Goal: Navigation & Orientation: Understand site structure

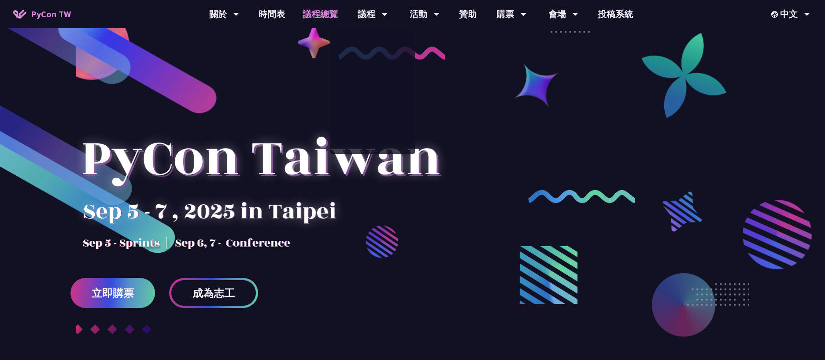
click at [323, 12] on link "議程總覽" at bounding box center [320, 14] width 53 height 28
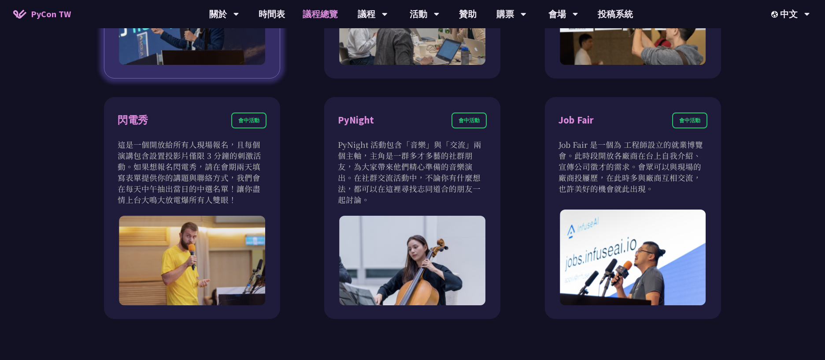
scroll to position [793, 0]
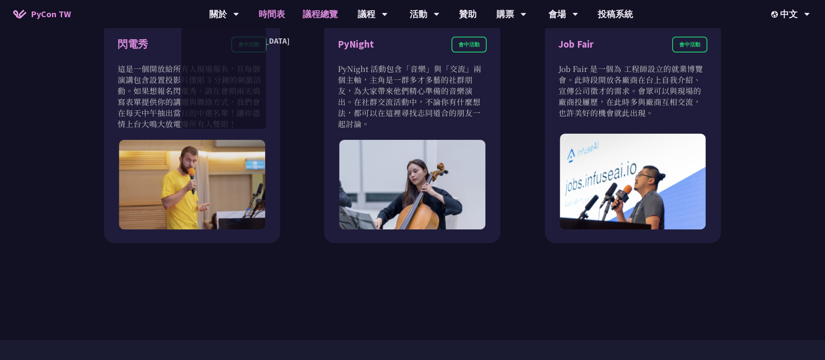
click at [271, 10] on link "時間表" at bounding box center [272, 14] width 44 height 28
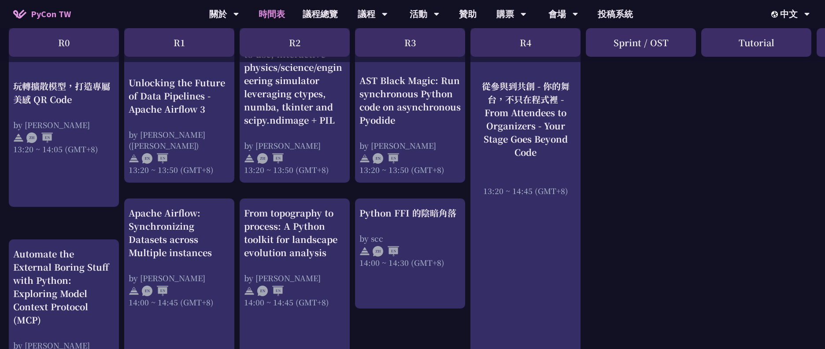
scroll to position [727, 0]
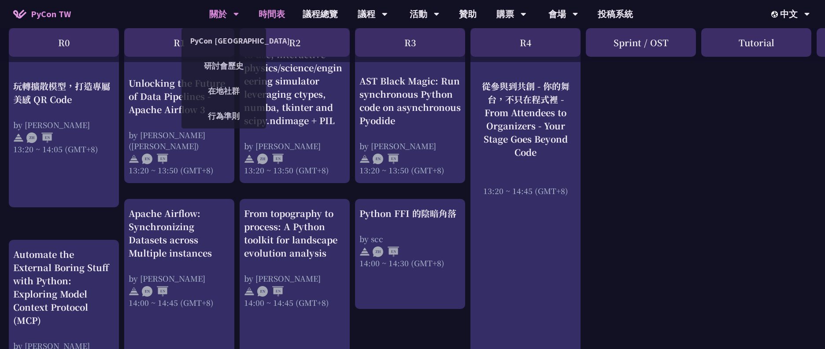
click at [224, 18] on div "關於" at bounding box center [224, 14] width 30 height 28
click at [225, 37] on link "PyCon [GEOGRAPHIC_DATA]" at bounding box center [224, 40] width 85 height 21
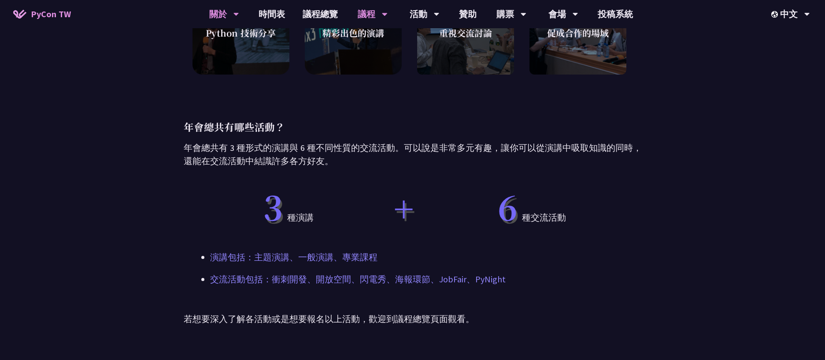
scroll to position [397, 0]
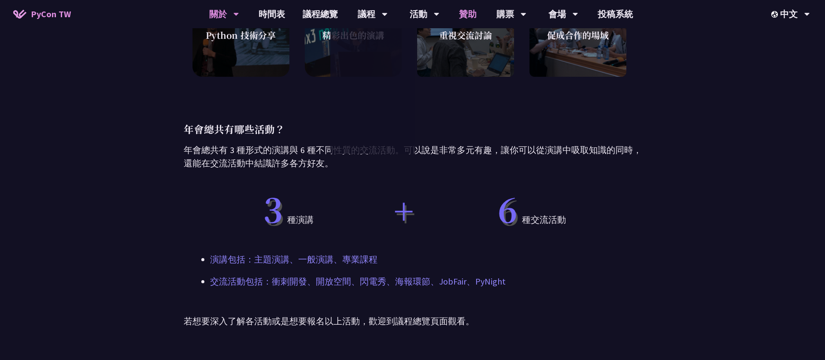
click at [480, 11] on link "贊助" at bounding box center [467, 14] width 35 height 28
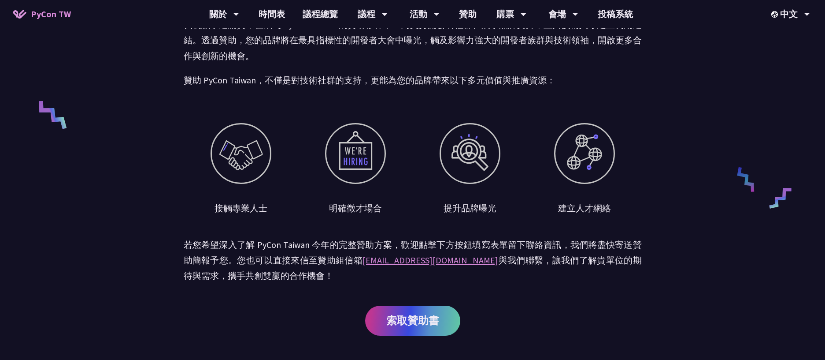
scroll to position [595, 0]
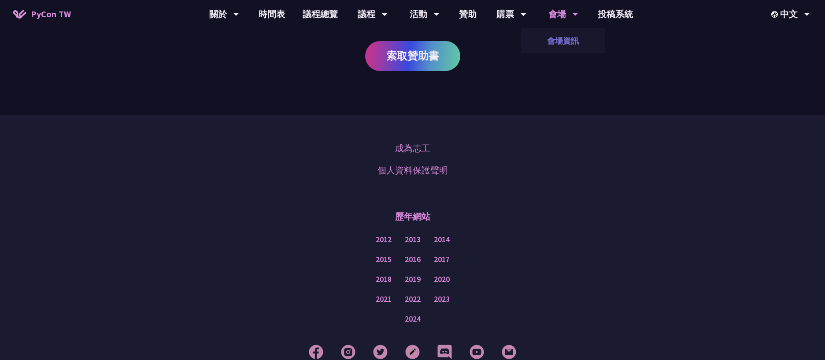
click at [573, 39] on link "會場資訊" at bounding box center [563, 40] width 85 height 21
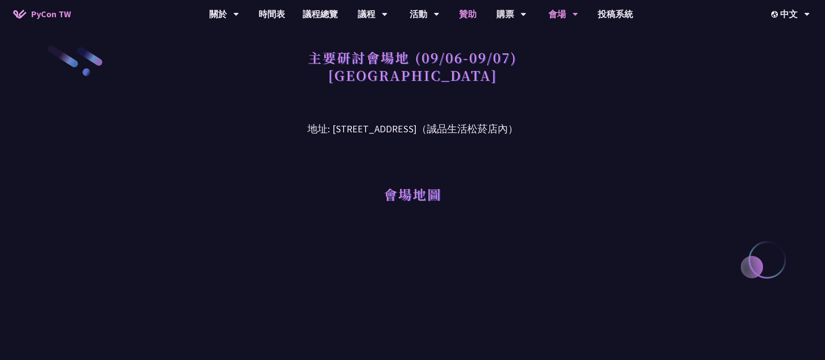
click at [465, 18] on link "贊助" at bounding box center [467, 14] width 35 height 28
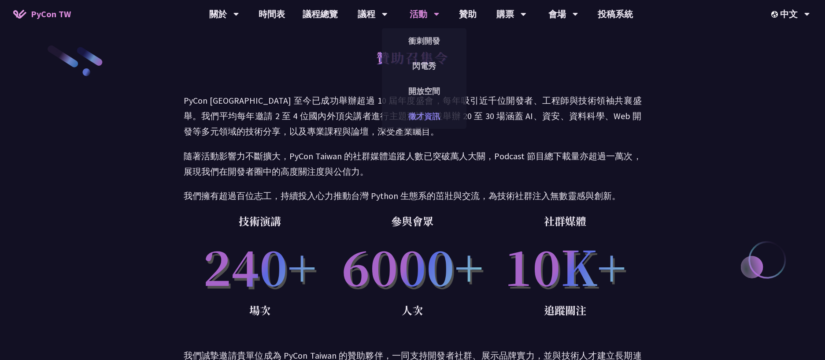
click at [434, 119] on link "徵才資訊" at bounding box center [424, 116] width 85 height 21
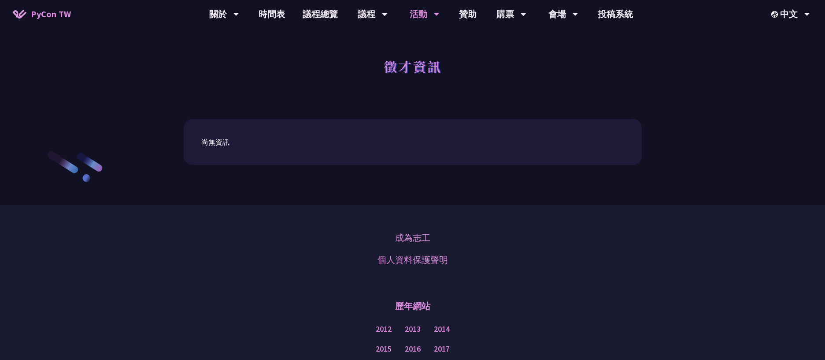
scroll to position [150, 0]
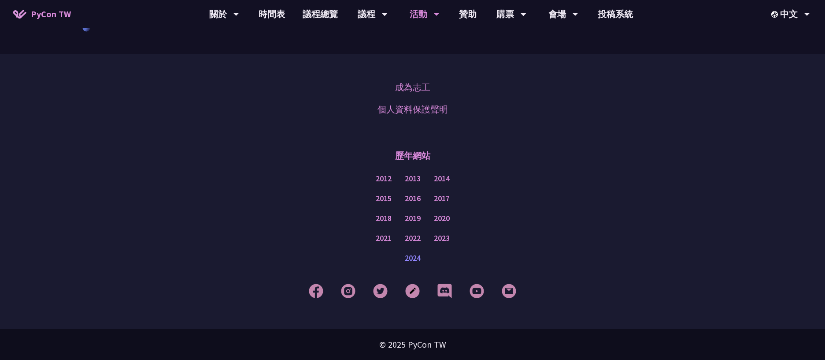
click at [419, 261] on link "2024" at bounding box center [413, 257] width 16 height 11
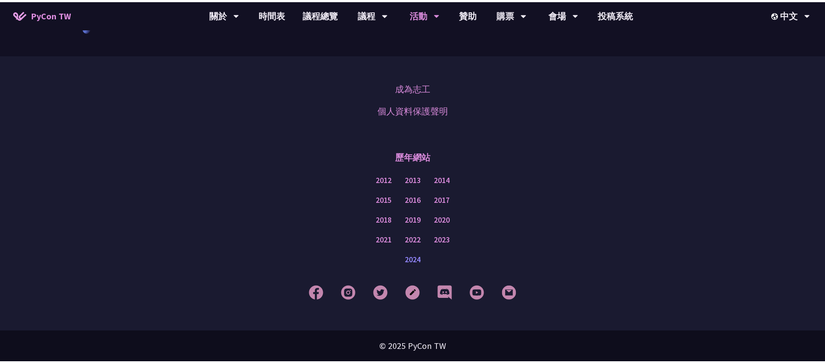
scroll to position [146, 0]
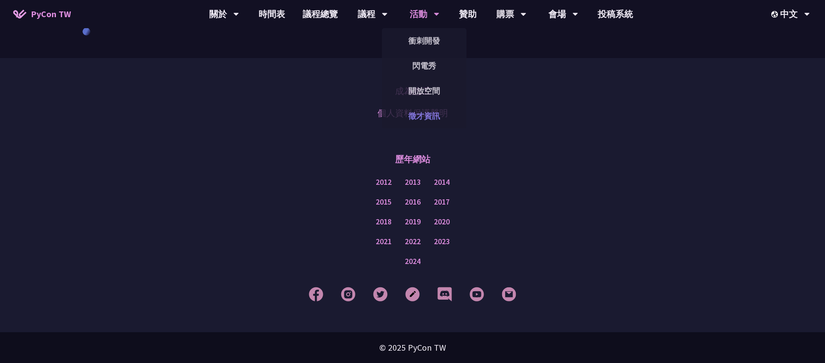
click at [425, 122] on link "徵才資訊" at bounding box center [424, 116] width 85 height 21
click at [425, 115] on link "徵才資訊" at bounding box center [424, 116] width 85 height 21
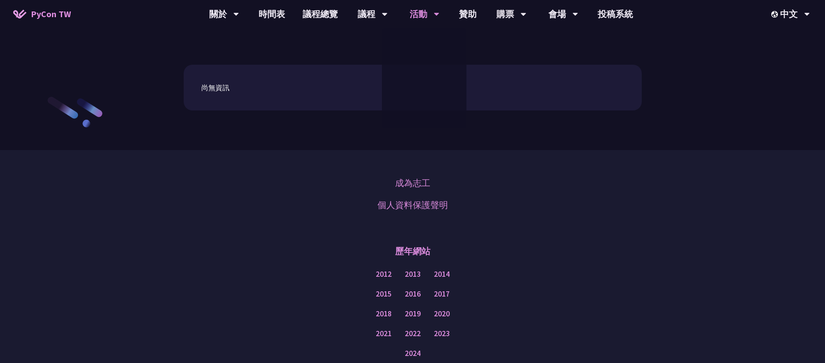
scroll to position [0, 0]
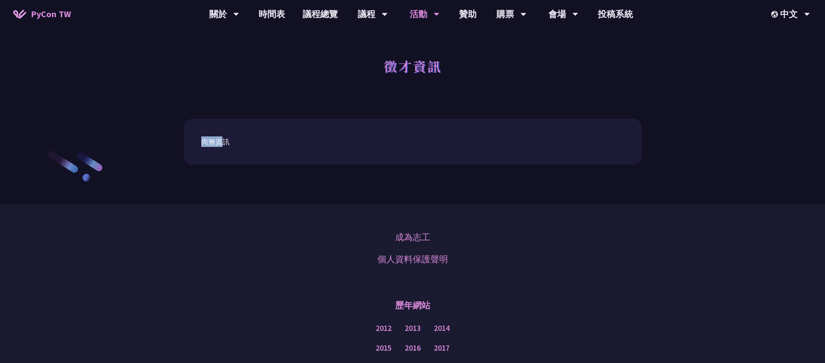
drag, startPoint x: 222, startPoint y: 145, endPoint x: 199, endPoint y: 147, distance: 23.0
click at [199, 147] on div "尚無資訊" at bounding box center [413, 142] width 458 height 46
click at [223, 153] on div "尚無資訊" at bounding box center [413, 142] width 458 height 46
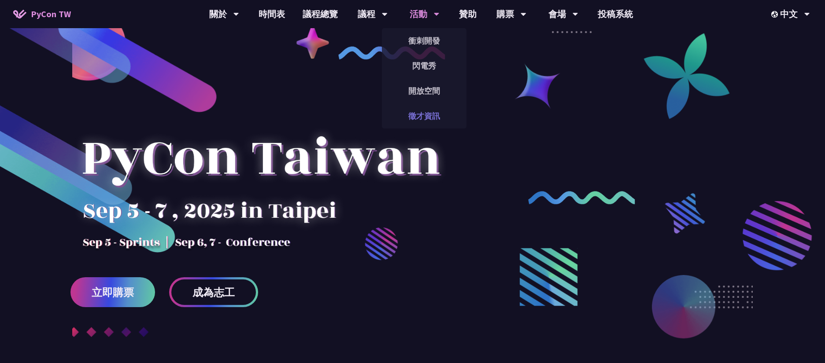
click at [428, 112] on link "徵才資訊" at bounding box center [424, 116] width 85 height 21
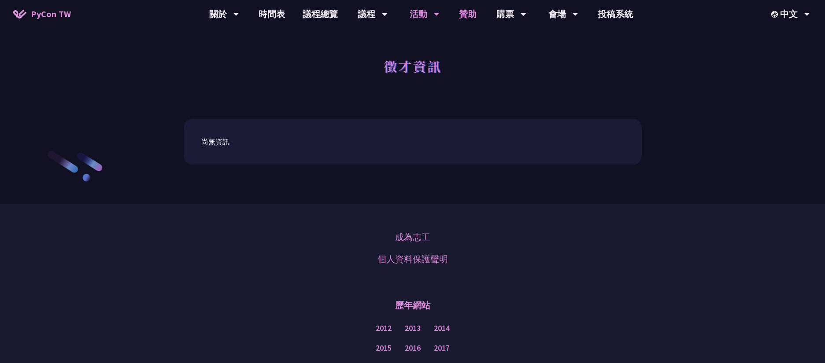
click at [474, 12] on link "贊助" at bounding box center [467, 14] width 35 height 28
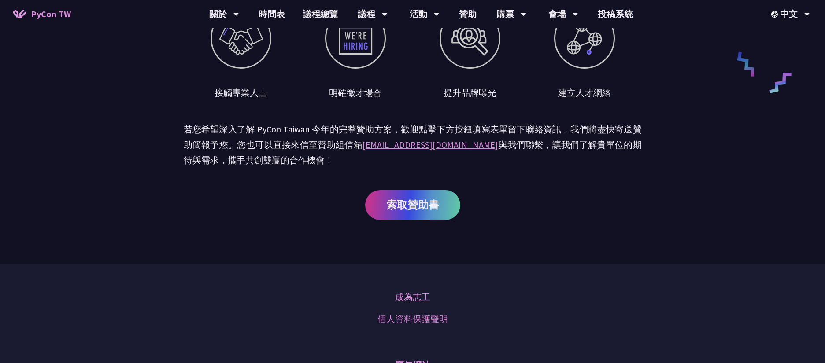
scroll to position [321, 0]
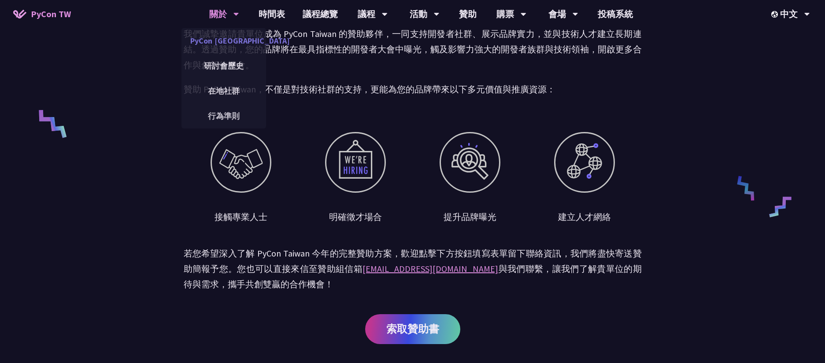
click at [226, 38] on link "PyCon [GEOGRAPHIC_DATA]" at bounding box center [224, 40] width 85 height 21
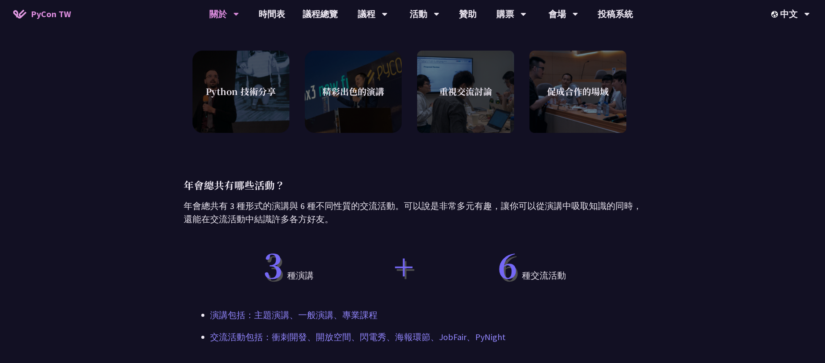
scroll to position [463, 0]
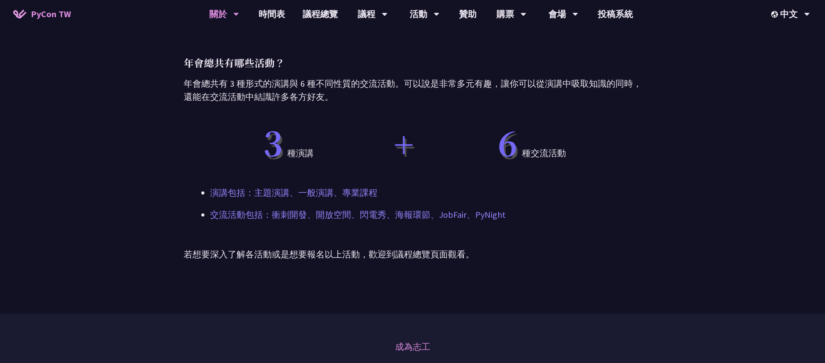
click at [316, 255] on p "若想要深入了解各活動或是想要報名以上活動，歡迎到議程總覽頁面觀看。" at bounding box center [413, 254] width 458 height 13
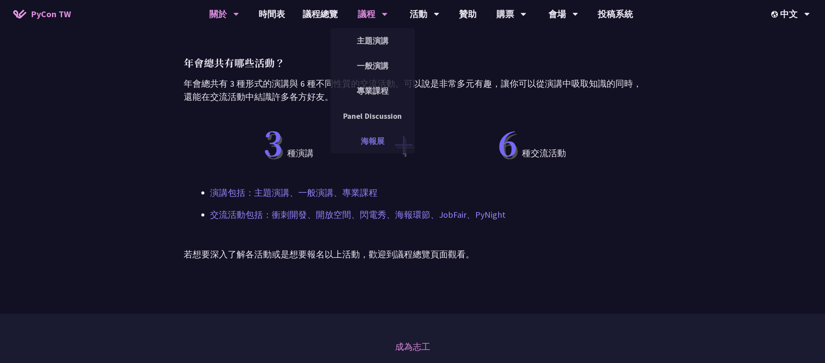
click at [382, 138] on link "海報展" at bounding box center [372, 141] width 85 height 21
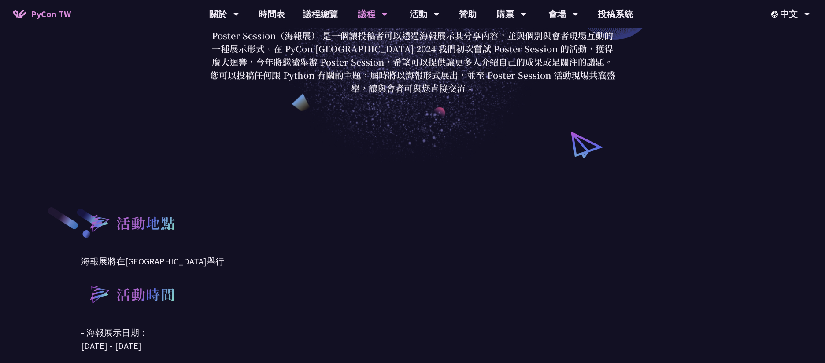
scroll to position [330, 0]
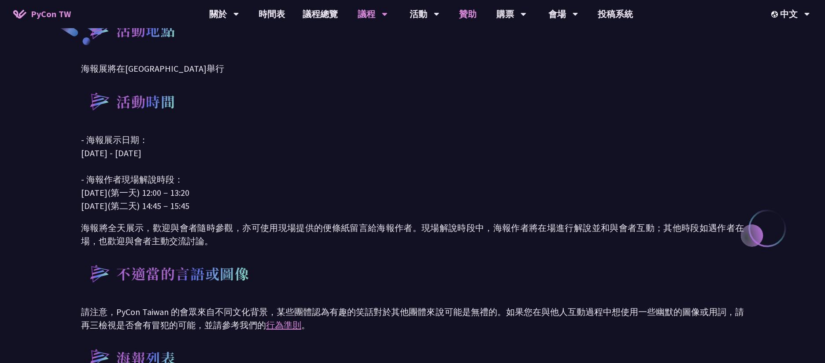
click at [471, 14] on link "贊助" at bounding box center [467, 14] width 35 height 28
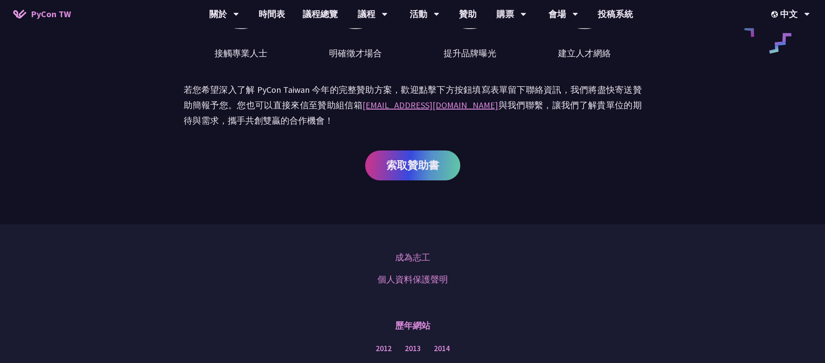
scroll to position [321, 0]
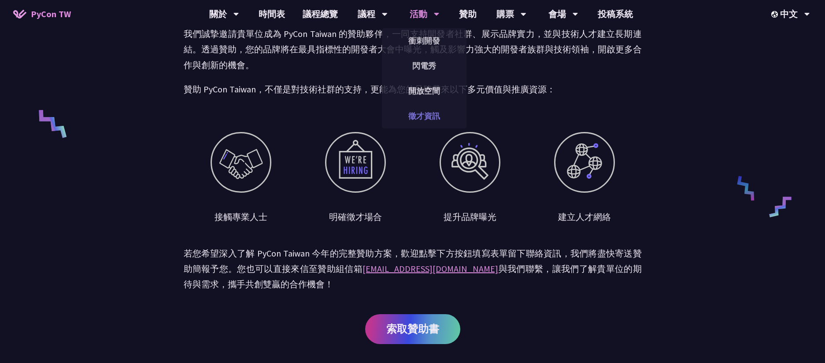
click at [434, 111] on link "徵才資訊" at bounding box center [424, 116] width 85 height 21
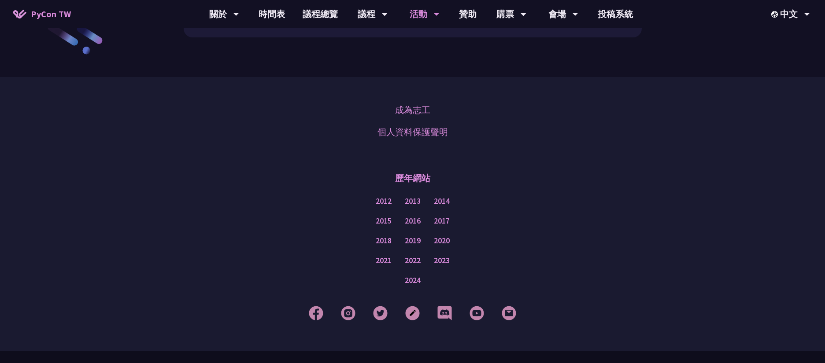
scroll to position [146, 0]
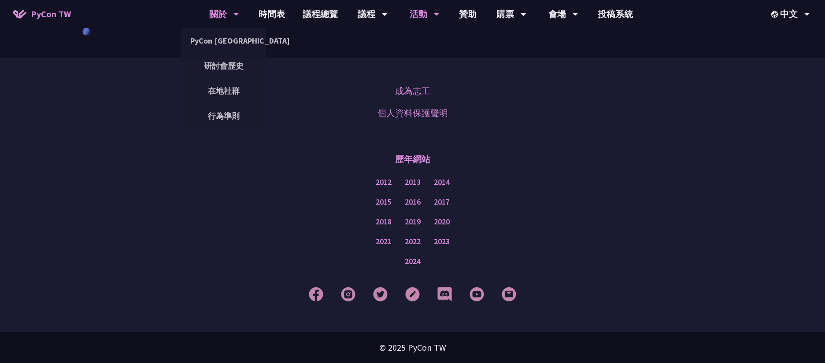
click at [221, 23] on div "關於" at bounding box center [224, 14] width 30 height 28
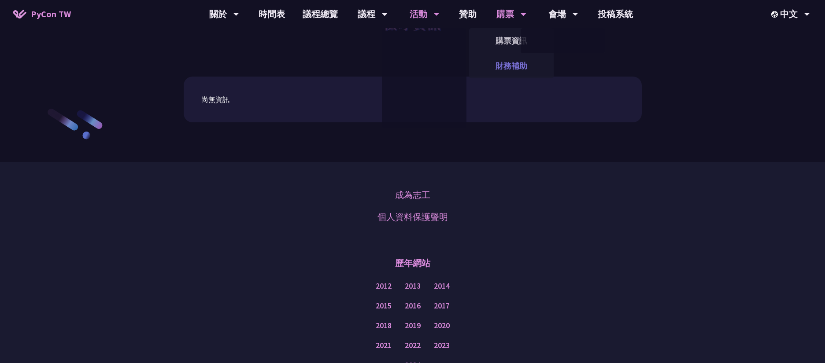
scroll to position [0, 0]
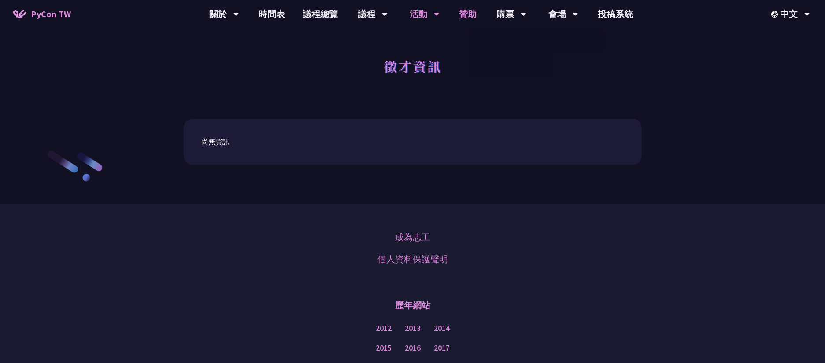
click at [473, 11] on link "贊助" at bounding box center [467, 14] width 35 height 28
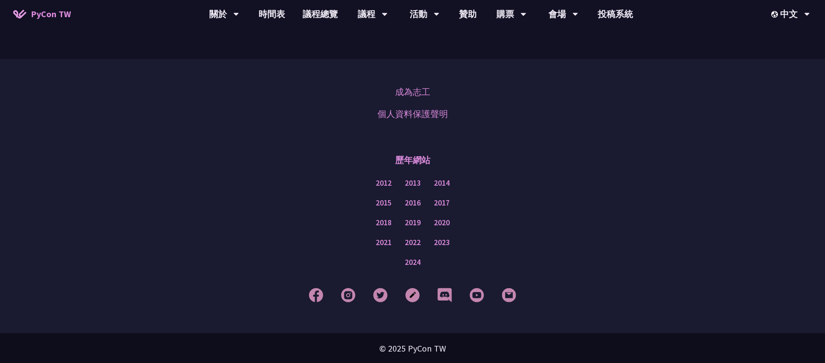
scroll to position [652, 0]
click at [239, 11] on div "會場" at bounding box center [224, 14] width 30 height 28
click at [239, 18] on div "會場" at bounding box center [224, 14] width 30 height 28
